Goal: Communication & Community: Answer question/provide support

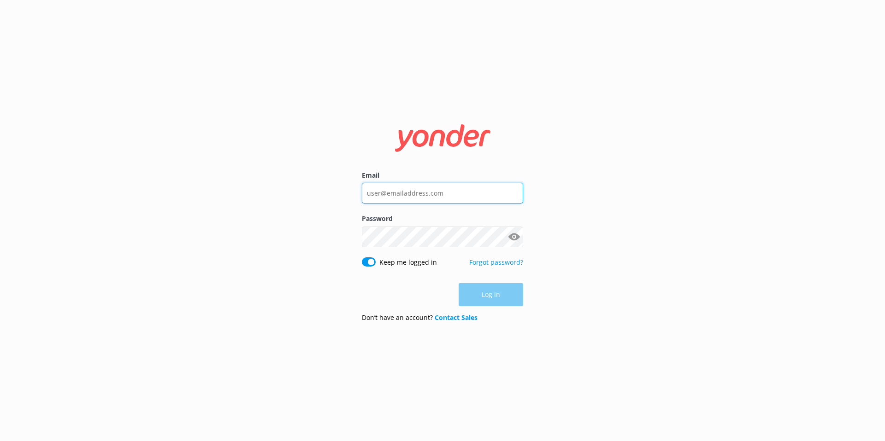
type input "info@aucklandseakayaks.co.nz"
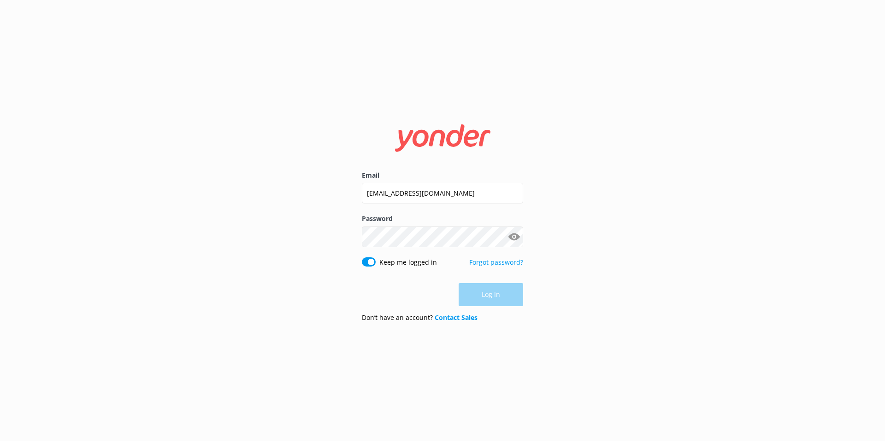
click at [489, 299] on div "Log in" at bounding box center [442, 294] width 161 height 23
click at [489, 299] on button "Log in" at bounding box center [490, 295] width 65 height 23
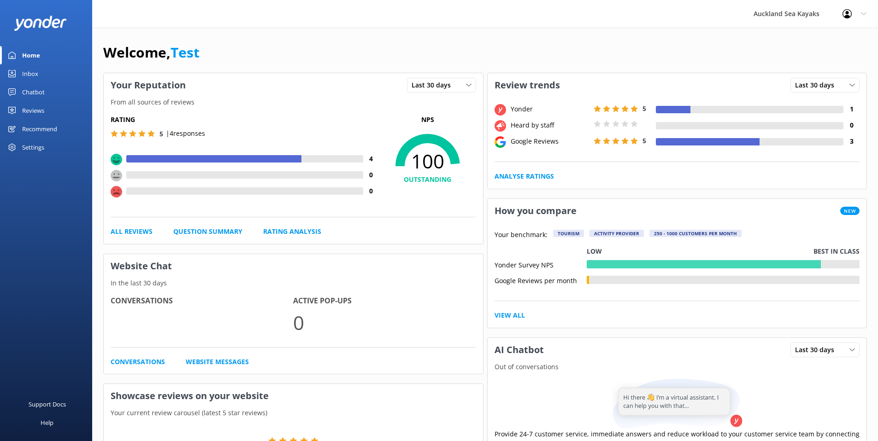
click at [35, 110] on div "Reviews" at bounding box center [33, 110] width 22 height 18
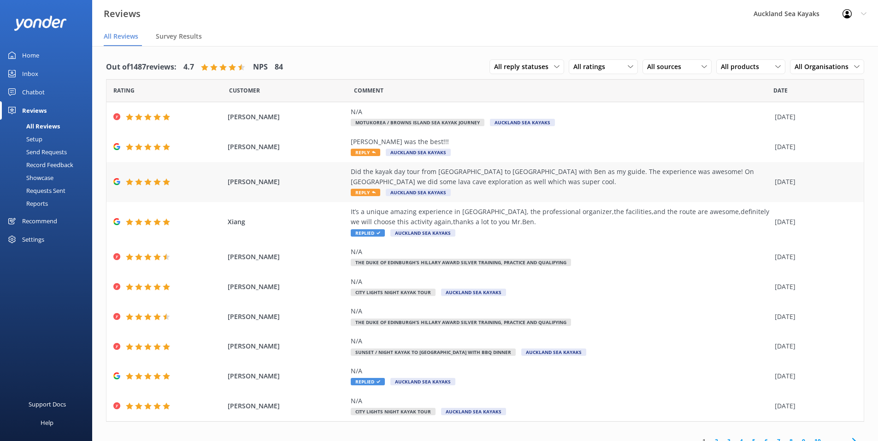
click at [440, 175] on div "Did the kayak day tour from [GEOGRAPHIC_DATA] to [GEOGRAPHIC_DATA] with Ben as …" at bounding box center [560, 177] width 419 height 21
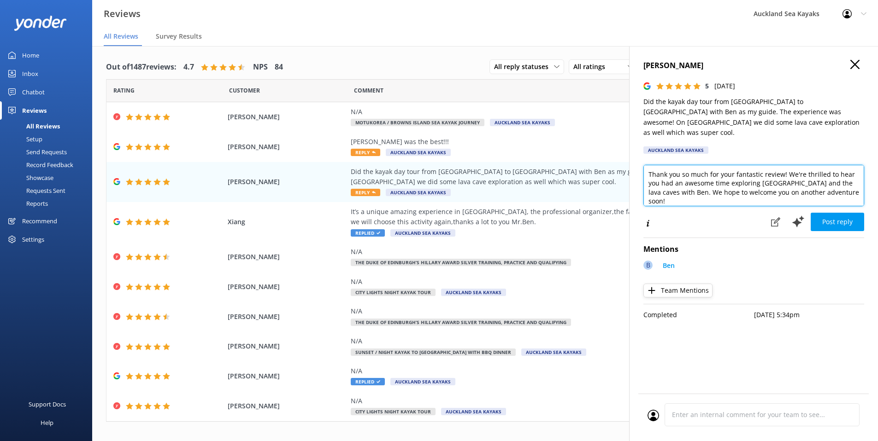
drag, startPoint x: 679, startPoint y: 164, endPoint x: 666, endPoint y: 165, distance: 12.9
click at [666, 165] on textarea "Thank you so much for your fantastic review! We're thrilled to hear you had an …" at bounding box center [753, 185] width 221 height 41
drag, startPoint x: 823, startPoint y: 179, endPoint x: 679, endPoint y: 183, distance: 144.3
click at [679, 183] on textarea "Thanks so much for your fantastic review! We're thrilled to hear you had an awe…" at bounding box center [753, 185] width 221 height 41
type textarea "Thanks so much for your fantastic review! We're thrilled to hear you had an awe…"
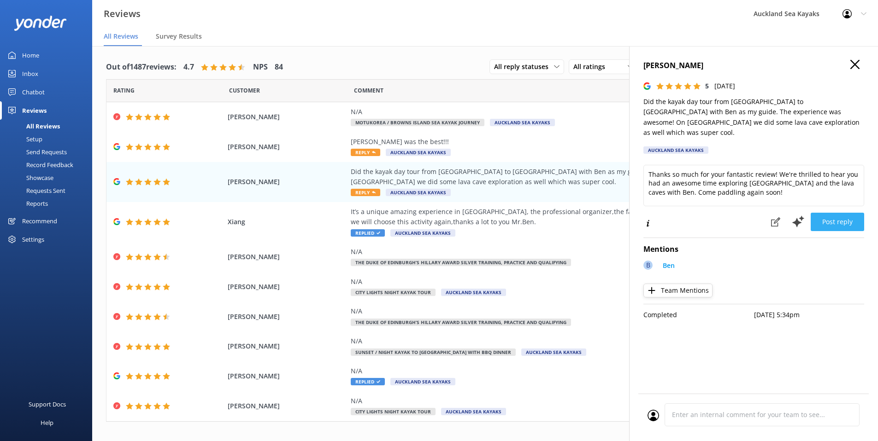
click at [836, 214] on button "Post reply" at bounding box center [837, 222] width 53 height 18
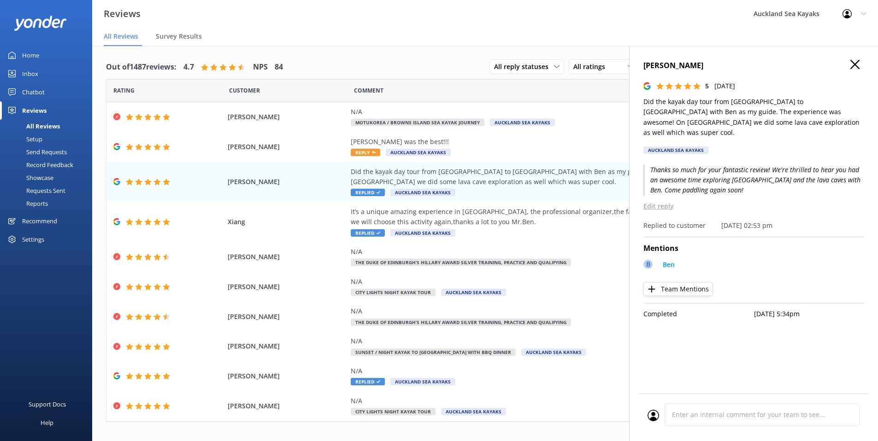
click at [39, 239] on div "Settings" at bounding box center [33, 239] width 22 height 18
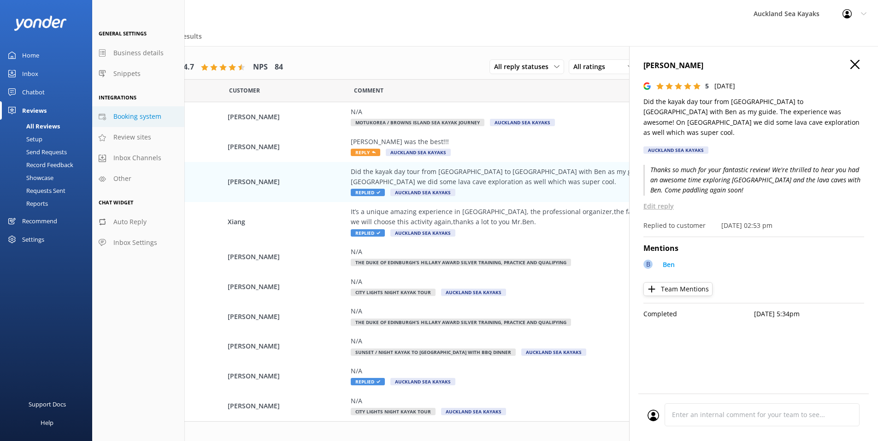
click at [140, 114] on span "Booking system" at bounding box center [137, 117] width 48 height 10
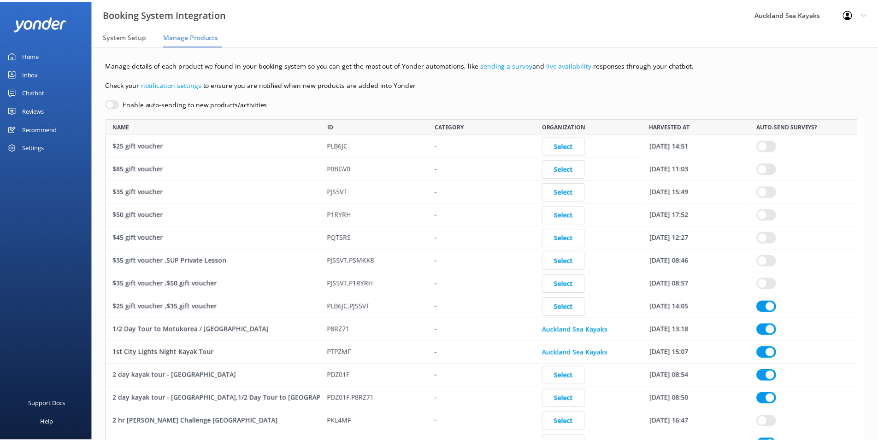
scroll to position [4364, 751]
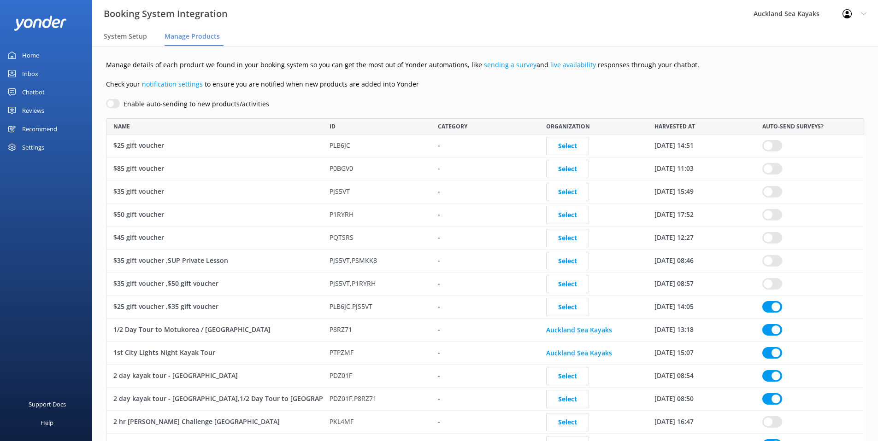
click at [38, 146] on div "Settings" at bounding box center [33, 147] width 22 height 18
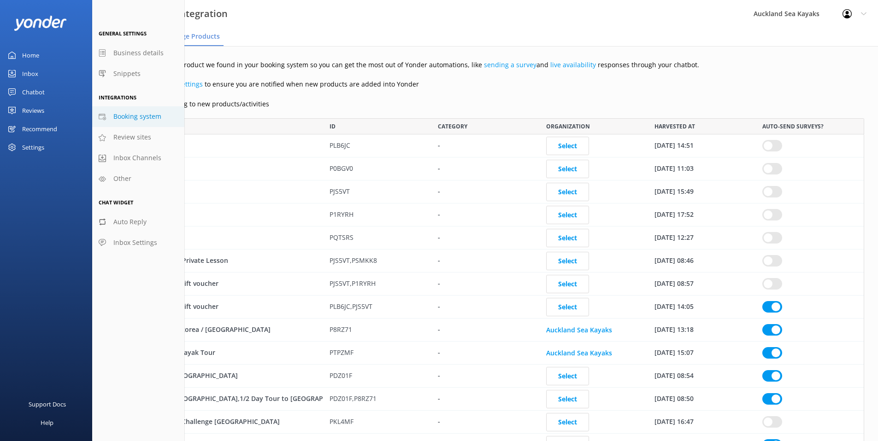
click at [795, 12] on div "Auckland Sea Kayaks" at bounding box center [786, 14] width 89 height 28
click at [856, 16] on div at bounding box center [849, 13] width 15 height 9
click at [831, 37] on link "Profile Settings" at bounding box center [832, 39] width 92 height 23
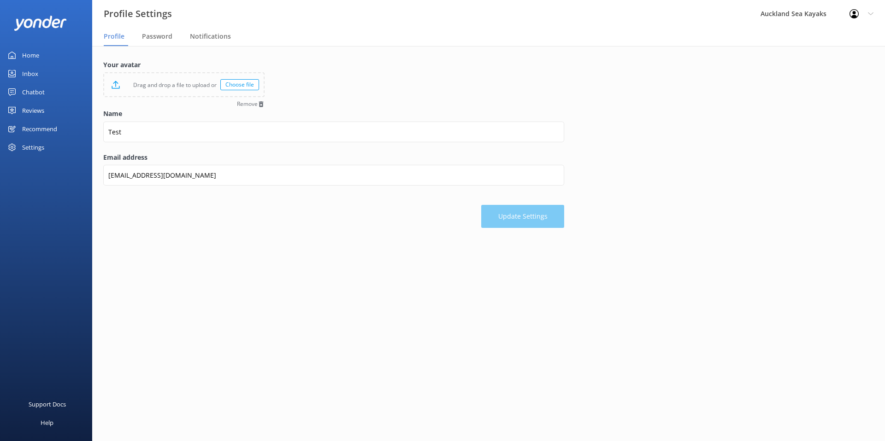
click at [37, 147] on div "Settings" at bounding box center [33, 147] width 22 height 18
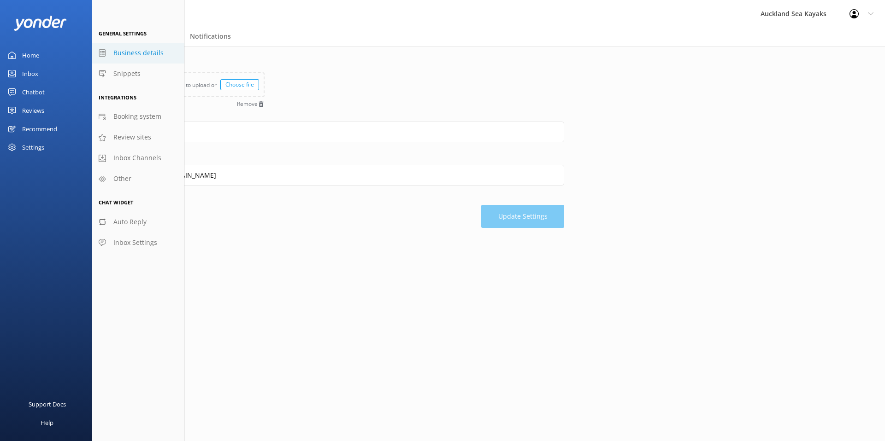
click at [150, 53] on span "Business details" at bounding box center [138, 53] width 50 height 10
select select "Pacific/[GEOGRAPHIC_DATA]"
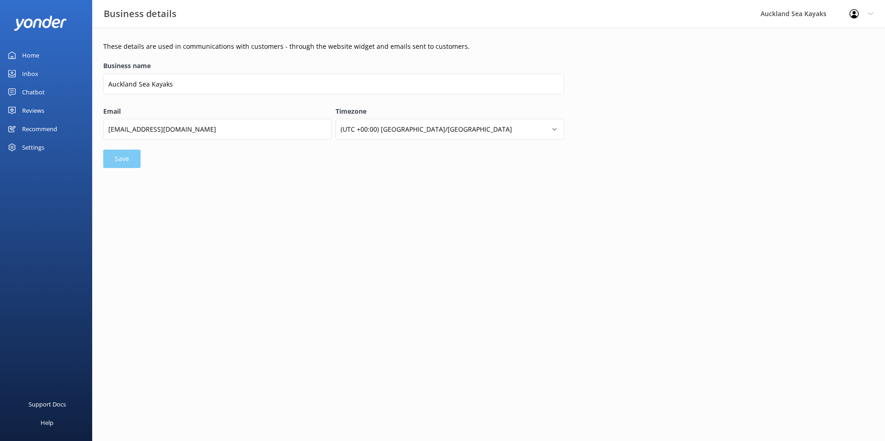
click at [876, 12] on div "Profile Settings Logout" at bounding box center [861, 14] width 47 height 28
click at [816, 39] on link "Profile Settings" at bounding box center [839, 39] width 92 height 23
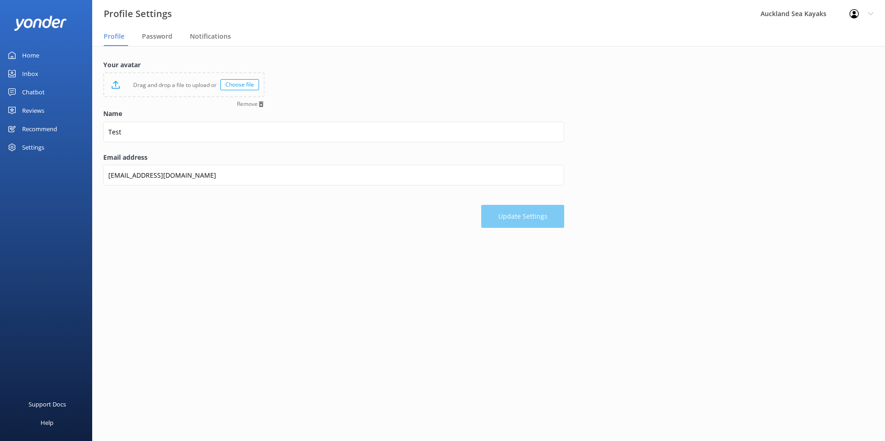
click at [801, 12] on div "Auckland Sea Kayaks" at bounding box center [793, 14] width 89 height 28
click at [800, 12] on div "Auckland Sea Kayaks" at bounding box center [793, 14] width 89 height 28
click at [47, 425] on div "Help" at bounding box center [47, 423] width 13 height 18
click at [48, 407] on div "Support Docs" at bounding box center [47, 404] width 37 height 18
click at [38, 150] on div "Settings" at bounding box center [33, 147] width 22 height 18
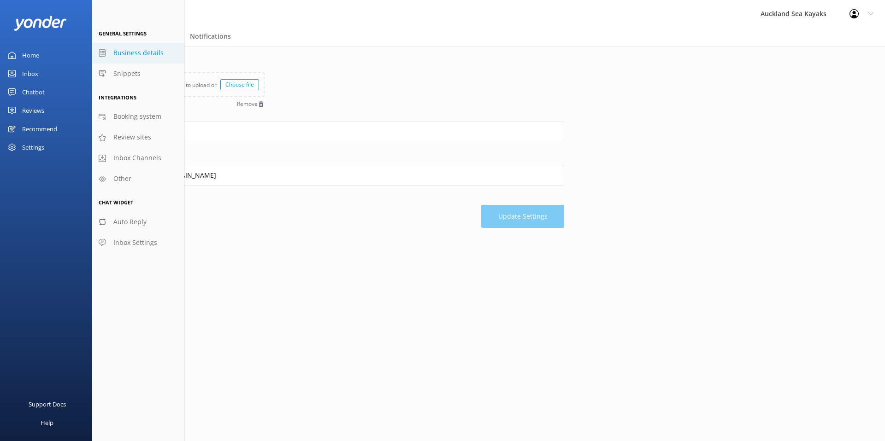
click at [146, 51] on span "Business details" at bounding box center [138, 53] width 50 height 10
select select "Pacific/[GEOGRAPHIC_DATA]"
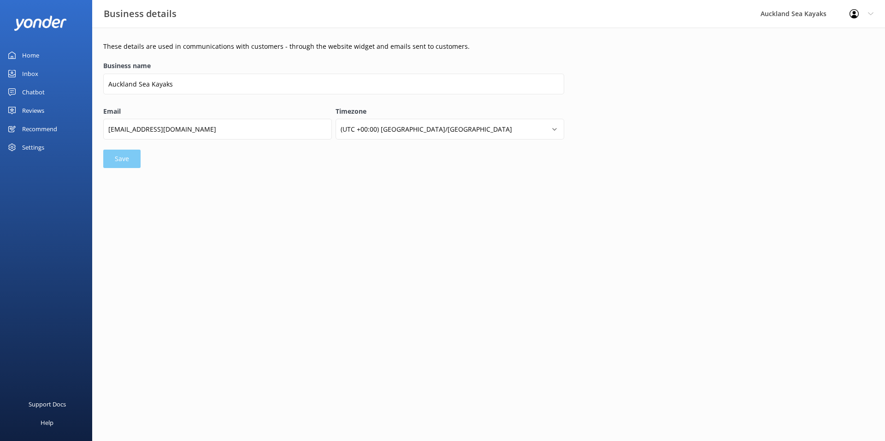
click at [39, 147] on div "Settings" at bounding box center [33, 147] width 22 height 18
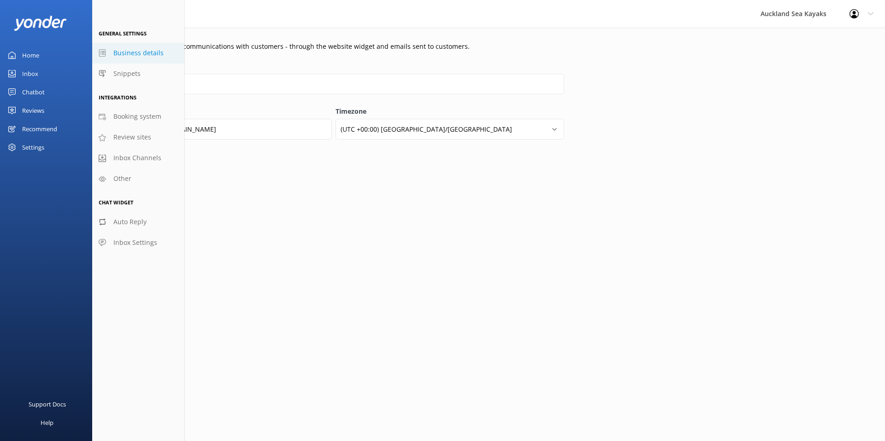
click at [32, 60] on div "Home" at bounding box center [30, 55] width 17 height 18
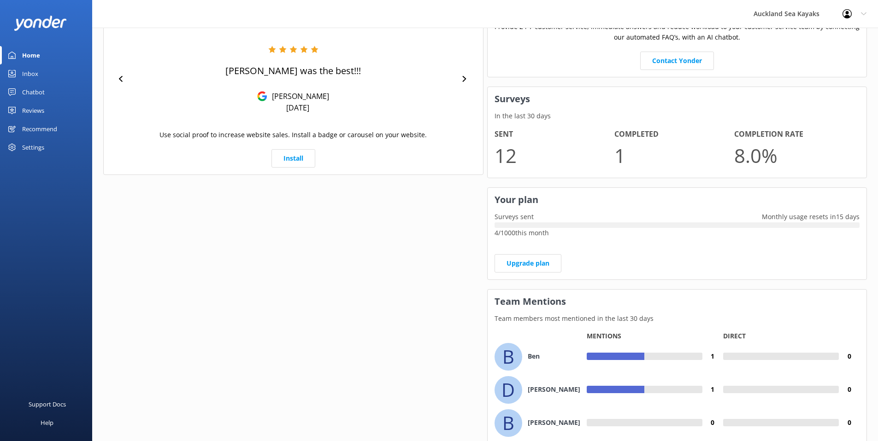
scroll to position [473, 0]
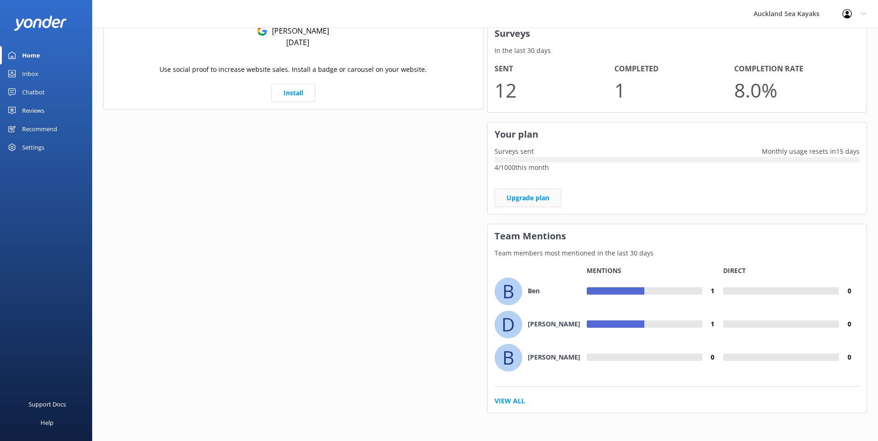
click at [527, 199] on link "Upgrade plan" at bounding box center [527, 198] width 67 height 18
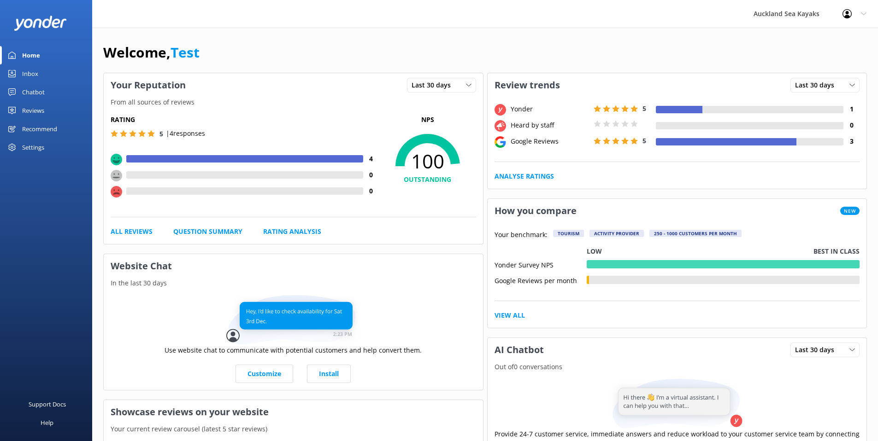
click at [38, 110] on div "Reviews" at bounding box center [33, 110] width 22 height 18
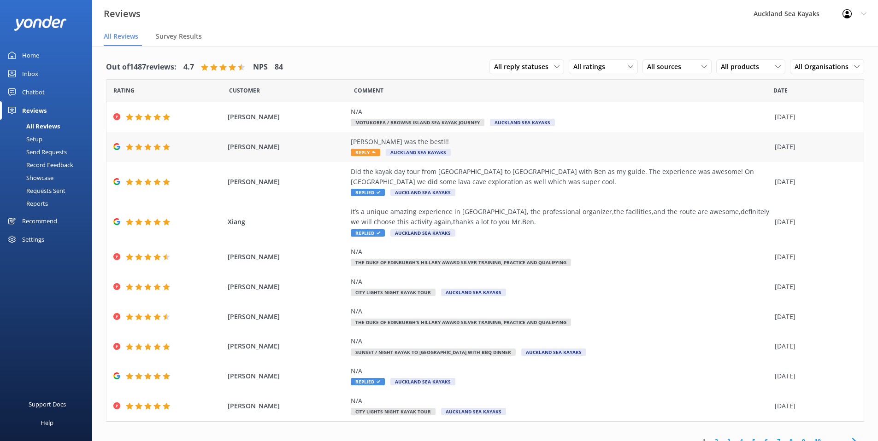
click at [482, 146] on div "[PERSON_NAME] was the best!!!" at bounding box center [560, 142] width 419 height 10
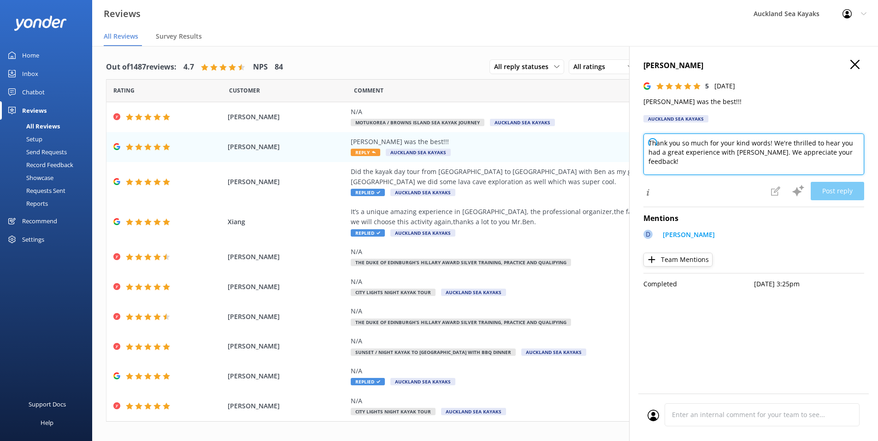
click at [761, 148] on textarea "Thank you so much for your kind words! We're thrilled to hear you had a great e…" at bounding box center [753, 154] width 221 height 41
click at [846, 151] on textarea "Thank you so much for your kind words! We're thrilled to hear you had a great e…" at bounding box center [753, 154] width 221 height 41
type textarea "thanks for the great feedback - we will pass the message on to [PERSON_NAME] :)"
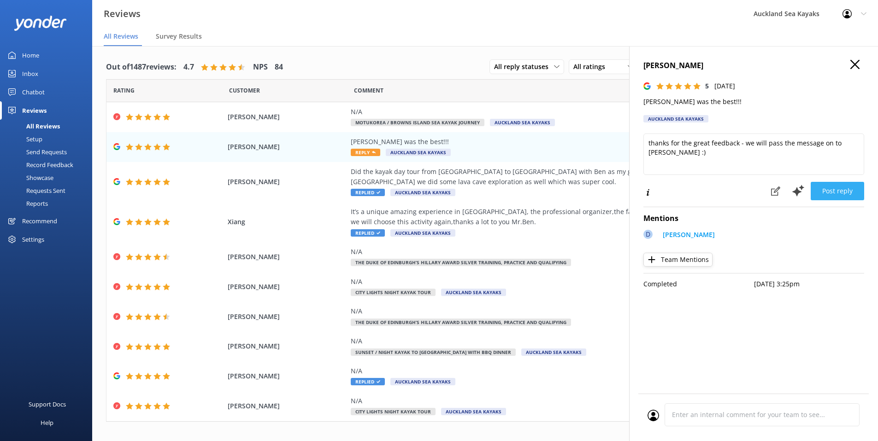
click at [831, 191] on button "Post reply" at bounding box center [837, 191] width 53 height 18
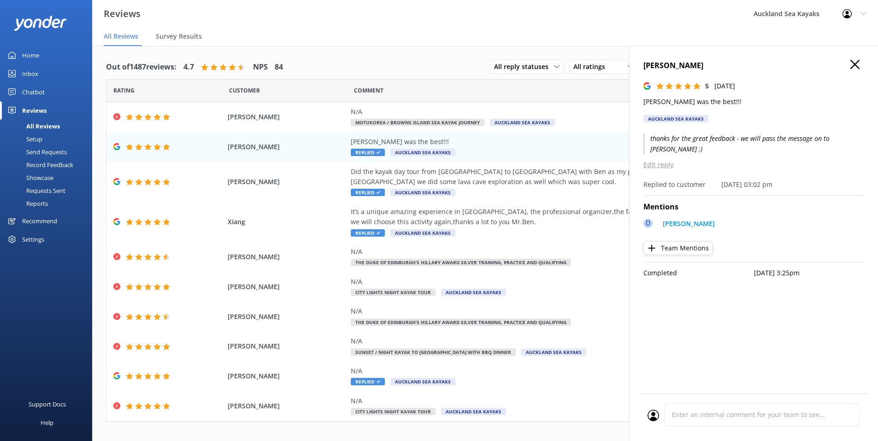
click at [859, 66] on icon "button" at bounding box center [854, 64] width 9 height 9
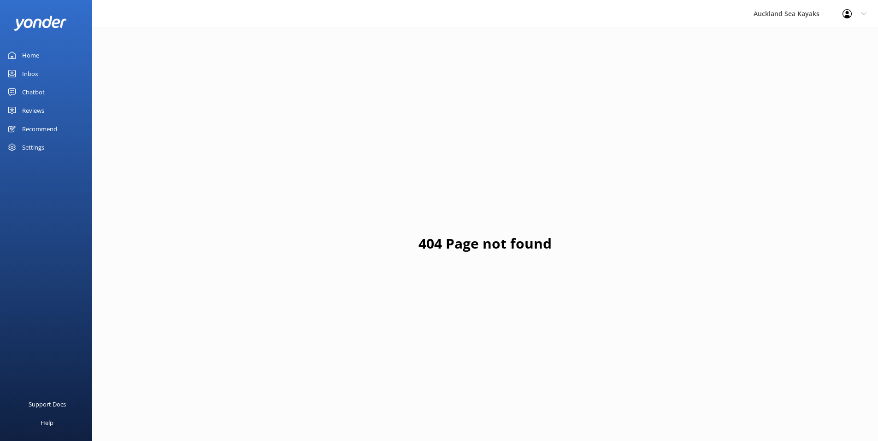
click at [37, 151] on div "Settings" at bounding box center [33, 147] width 22 height 18
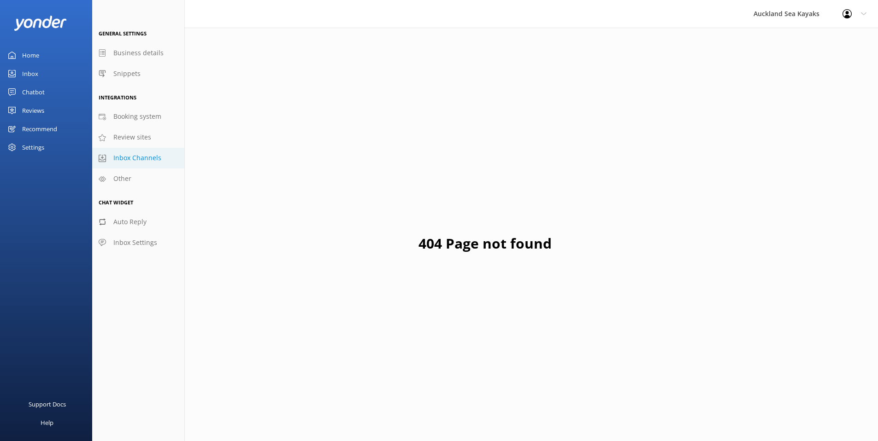
click at [134, 159] on span "Inbox Channels" at bounding box center [137, 158] width 48 height 10
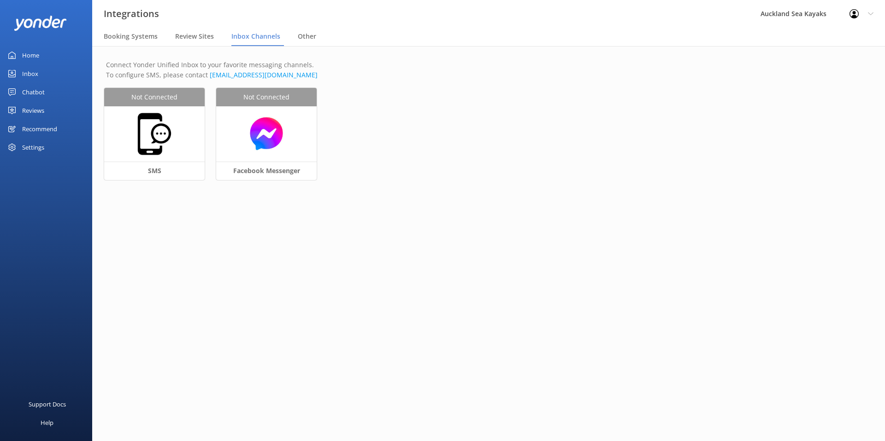
click at [24, 56] on div "Home" at bounding box center [30, 55] width 17 height 18
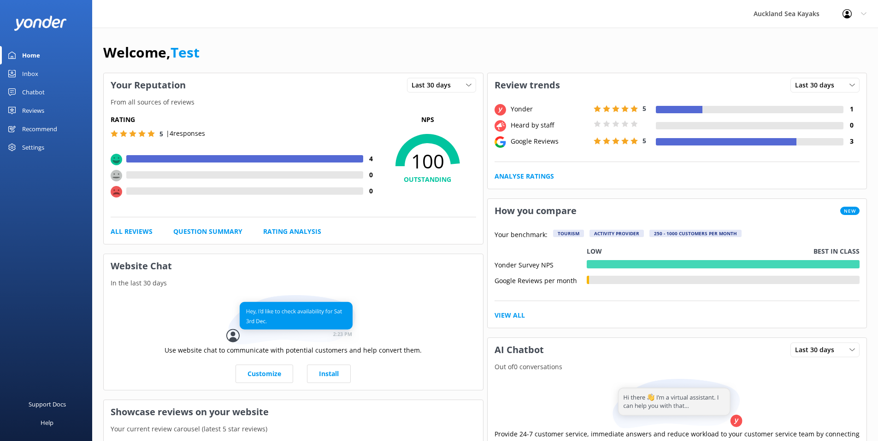
scroll to position [306, 0]
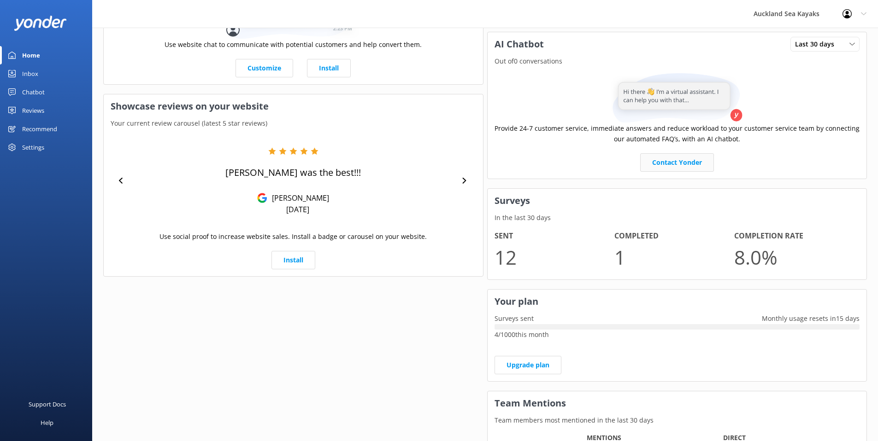
click at [659, 164] on link "Contact Yonder" at bounding box center [677, 162] width 74 height 18
